Goal: Task Accomplishment & Management: Use online tool/utility

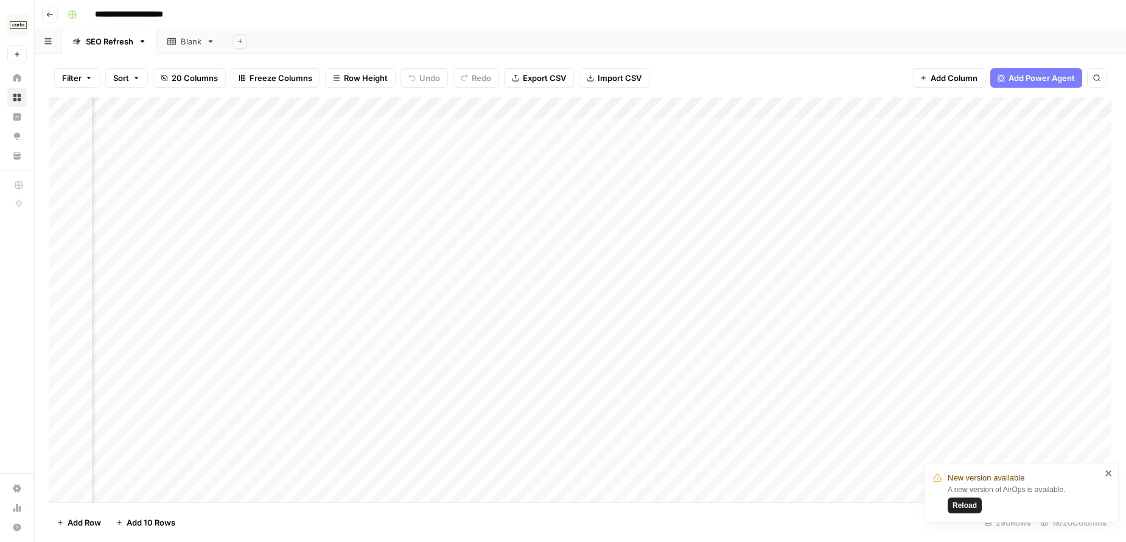
scroll to position [0, 1500]
click at [577, 127] on div "Add Column" at bounding box center [580, 299] width 1063 height 405
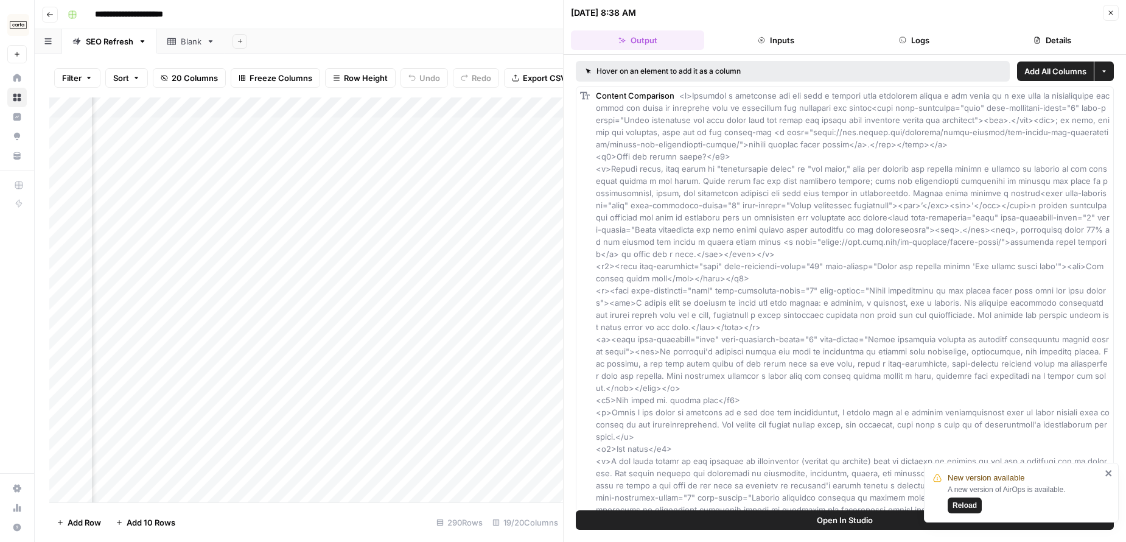
click at [1112, 15] on icon "button" at bounding box center [1111, 12] width 7 height 7
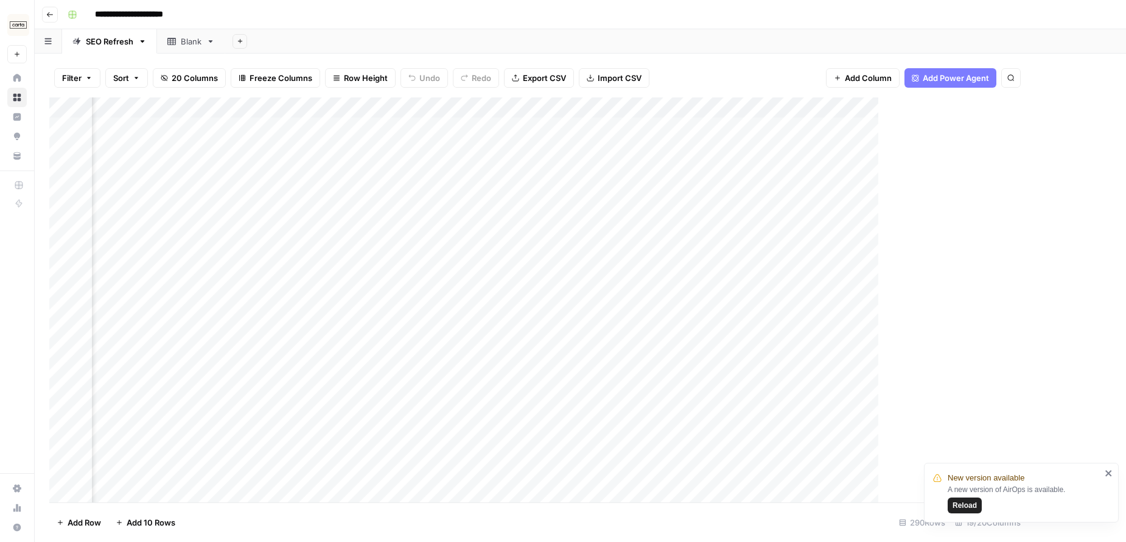
scroll to position [0, 1486]
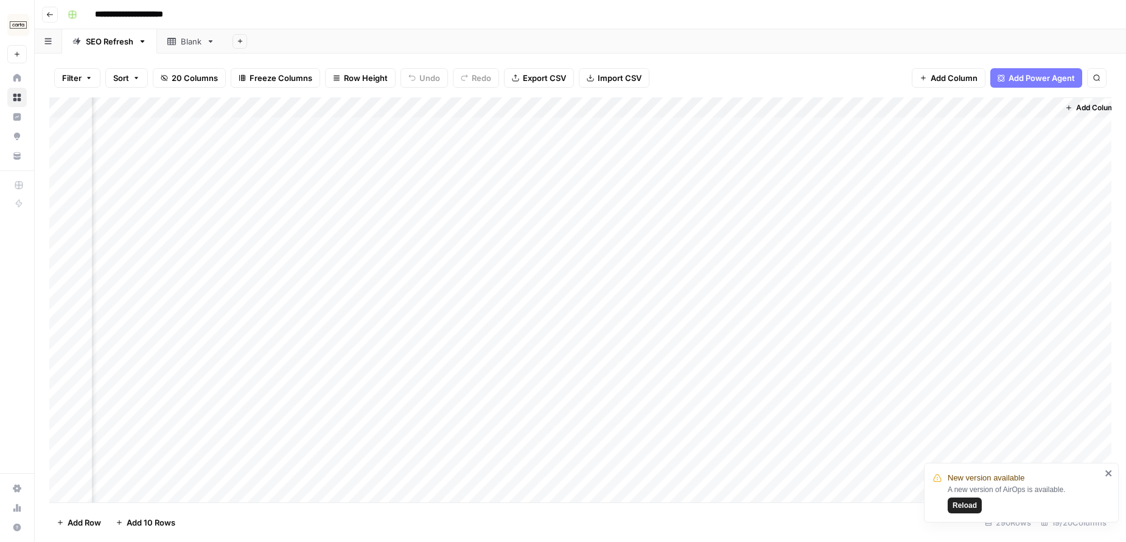
click at [685, 125] on div "Add Column" at bounding box center [580, 299] width 1063 height 405
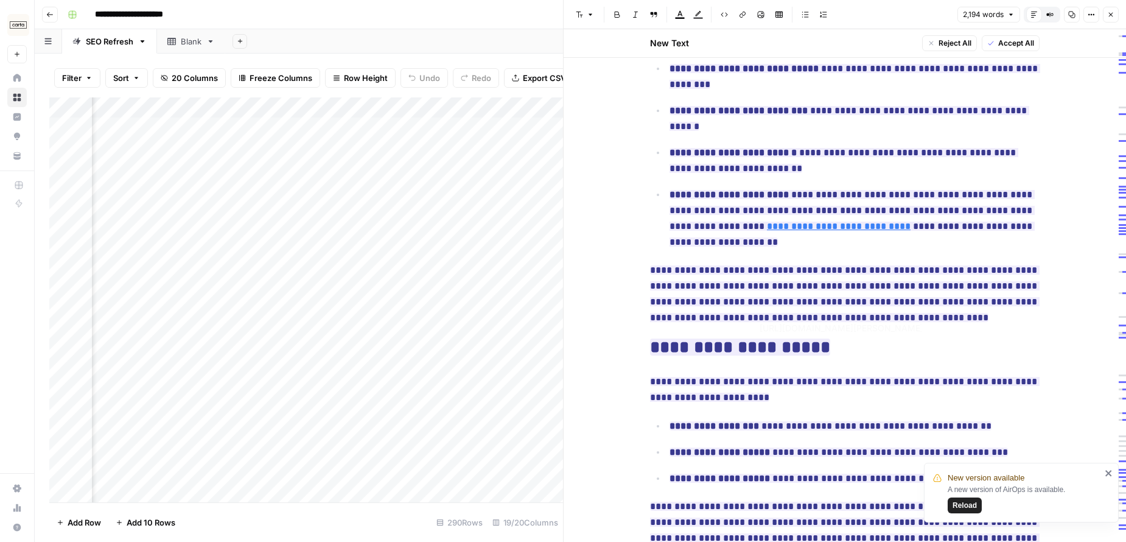
scroll to position [1401, 0]
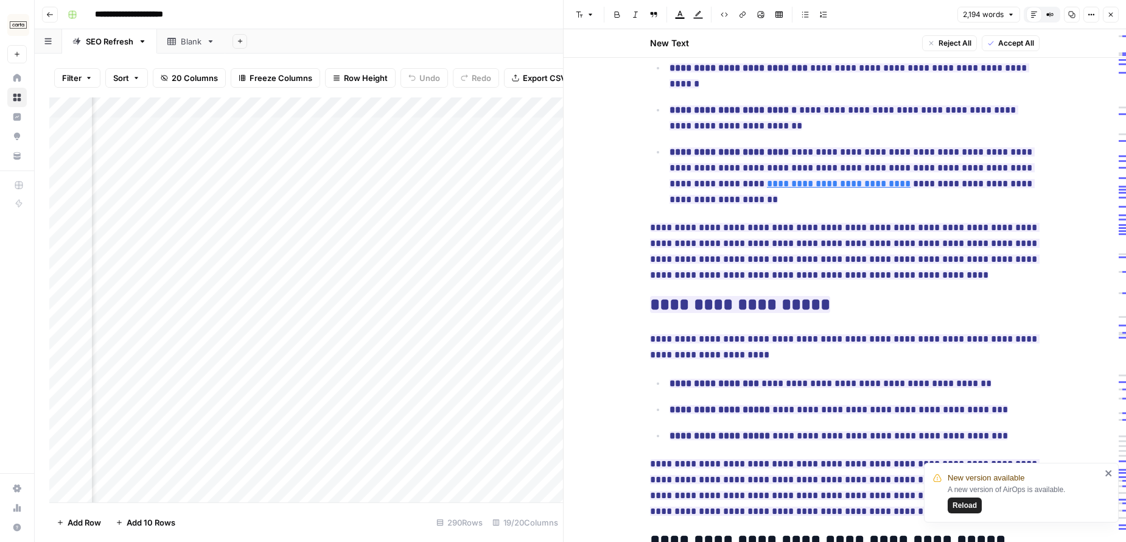
click at [967, 508] on span "Reload" at bounding box center [965, 505] width 24 height 11
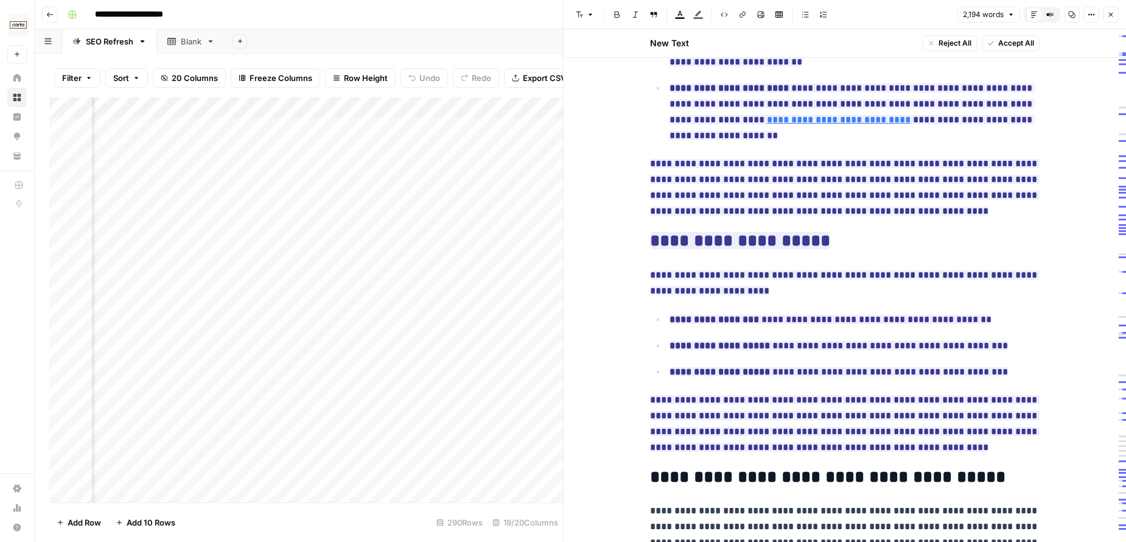
scroll to position [1464, 0]
drag, startPoint x: 1114, startPoint y: 16, endPoint x: 1085, endPoint y: 18, distance: 29.3
click at [1114, 16] on icon "button" at bounding box center [1111, 14] width 7 height 7
